Goal: Task Accomplishment & Management: Manage account settings

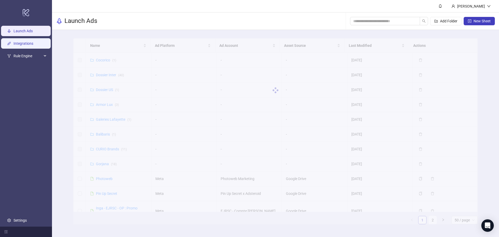
click at [28, 45] on link "Integrations" at bounding box center [24, 43] width 20 height 4
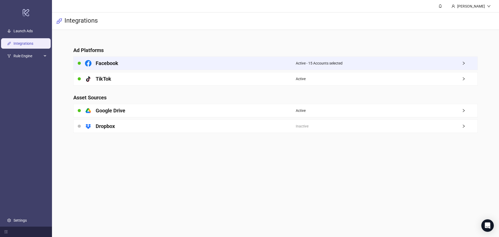
click at [321, 63] on span "Active - 15 Accounts selected" at bounding box center [319, 63] width 47 height 6
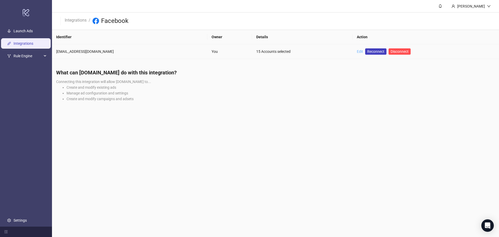
click at [357, 51] on link "Edit" at bounding box center [360, 51] width 6 height 4
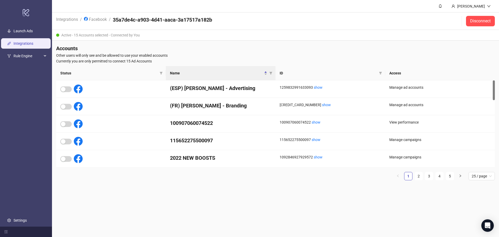
click at [18, 43] on link "Integrations" at bounding box center [24, 43] width 20 height 4
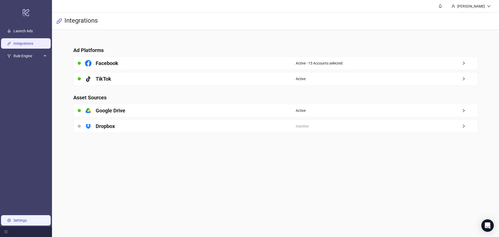
click at [19, 218] on link "Settings" at bounding box center [20, 220] width 13 height 4
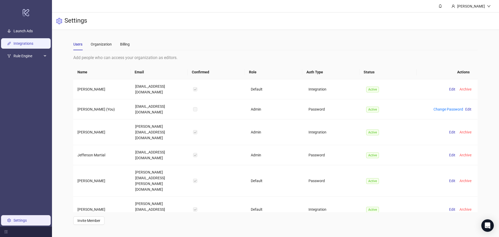
click at [28, 42] on link "Integrations" at bounding box center [24, 43] width 20 height 4
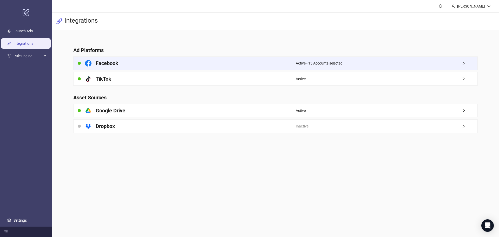
click at [312, 64] on span "Active - 15 Accounts selected" at bounding box center [319, 63] width 47 height 6
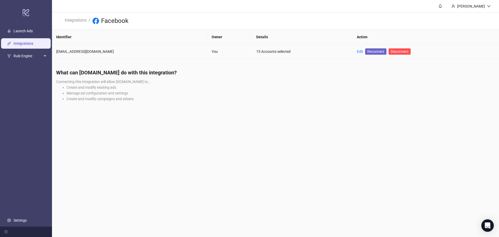
click at [367, 54] on span "Reconnect" at bounding box center [375, 52] width 17 height 6
